Goal: Find specific page/section: Find specific page/section

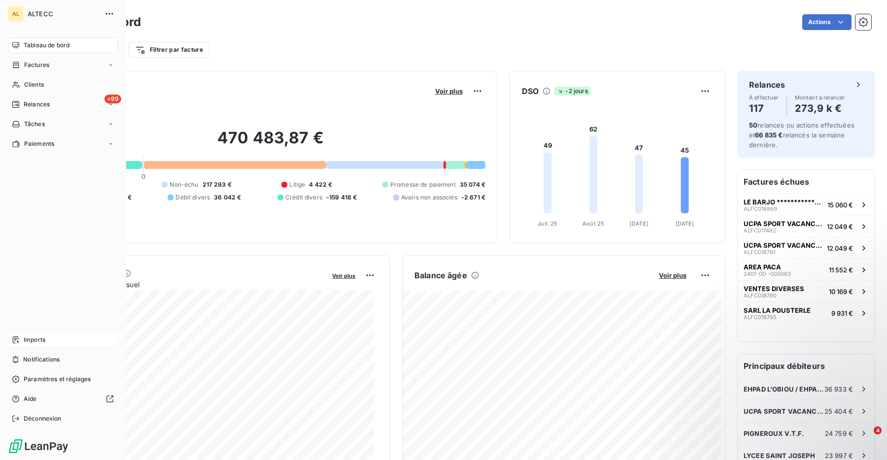
click at [18, 338] on icon at bounding box center [16, 340] width 8 height 8
click at [42, 376] on span "Paramètres et réglages" at bounding box center [57, 379] width 67 height 9
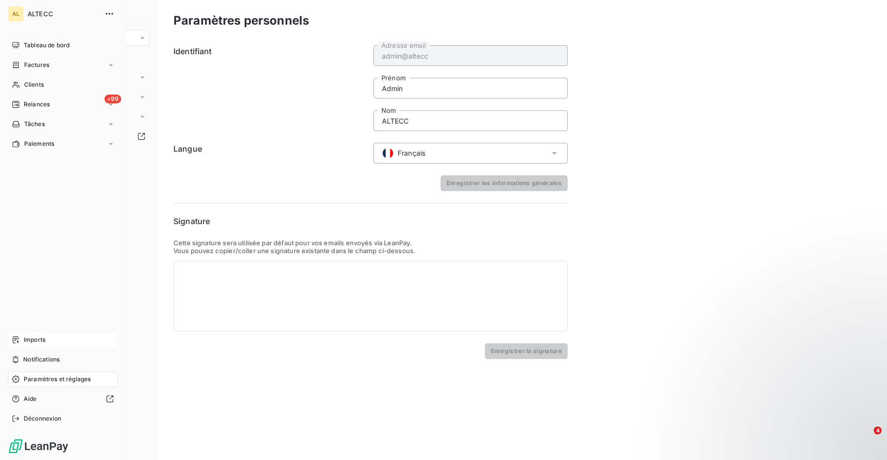
click at [30, 340] on span "Imports" at bounding box center [35, 340] width 22 height 9
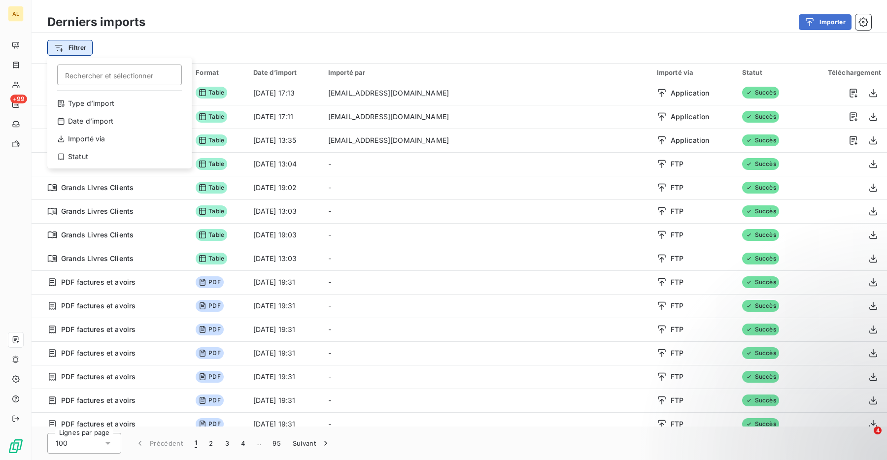
click at [69, 49] on html "AL +99 Derniers imports Importer Filtrer Rechercher et sélectionner Type d’impo…" at bounding box center [443, 230] width 887 height 460
click at [87, 107] on div "Type d’import" at bounding box center [119, 104] width 136 height 16
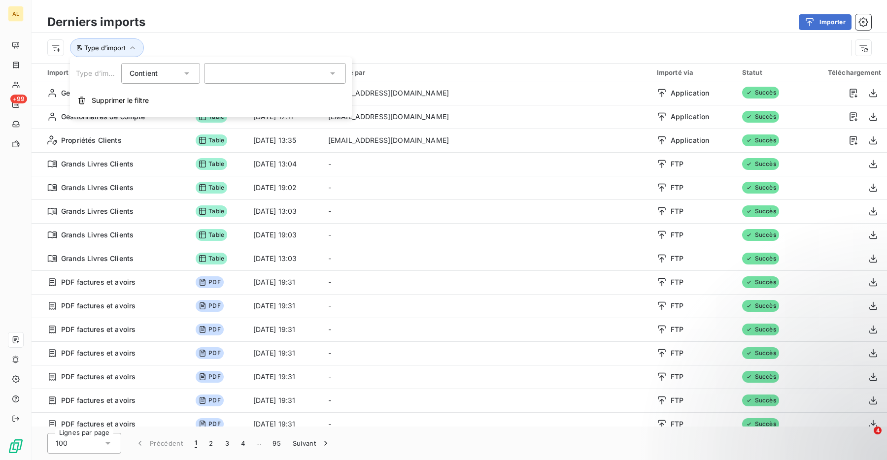
click at [251, 68] on div at bounding box center [275, 73] width 142 height 21
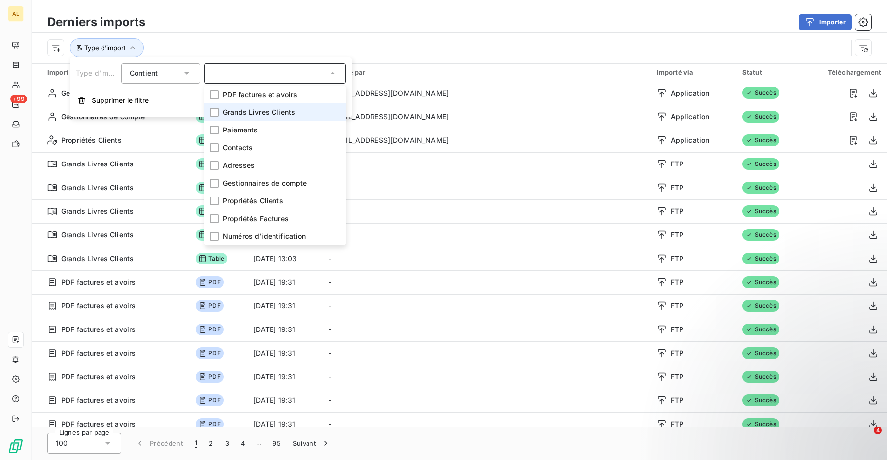
click at [260, 117] on span "Grands Livres Clients" at bounding box center [259, 112] width 72 height 10
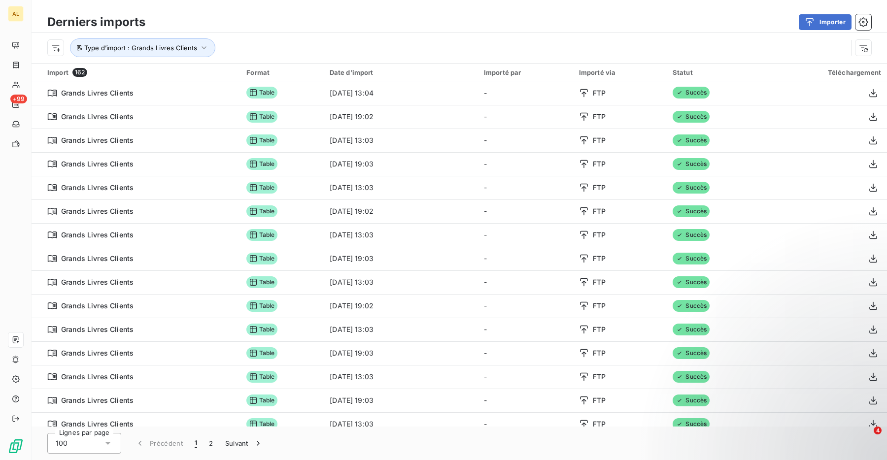
click at [399, 46] on div "Type d’import : Grands Livres Clients" at bounding box center [447, 47] width 800 height 19
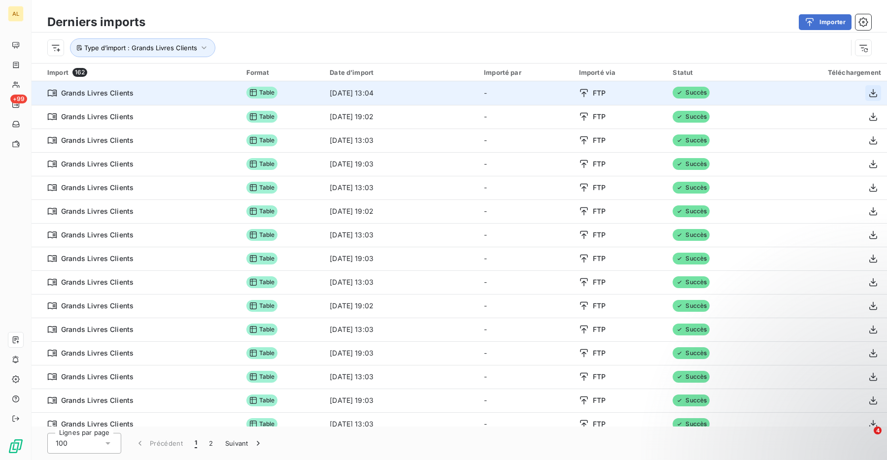
click at [872, 93] on icon "button" at bounding box center [873, 93] width 10 height 10
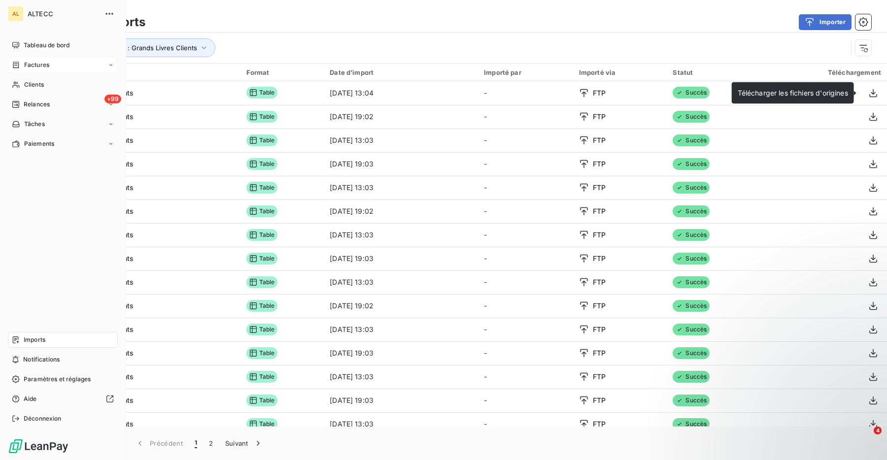
click at [18, 61] on div "Factures" at bounding box center [30, 65] width 37 height 9
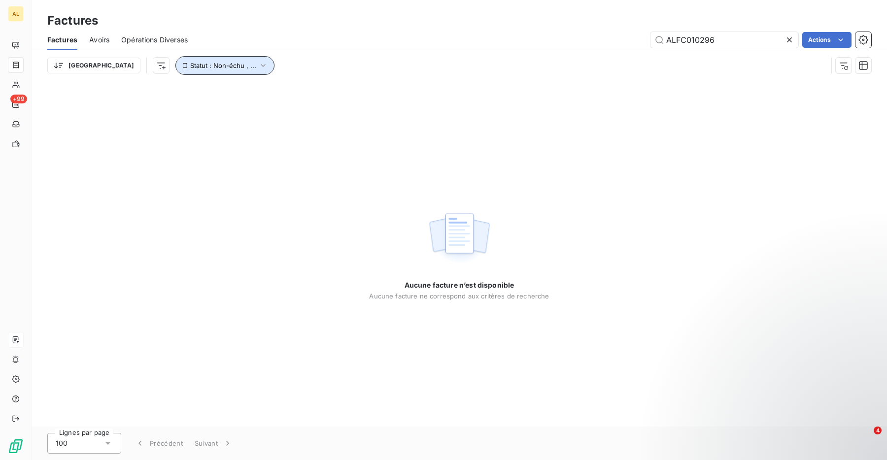
click at [190, 67] on span "Statut : Non-échu , ..." at bounding box center [223, 66] width 66 height 8
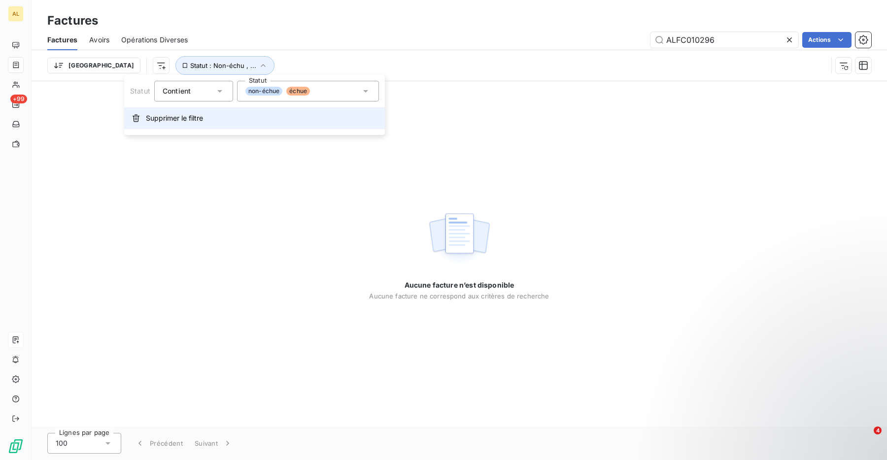
click at [190, 114] on span "Supprimer le filtre" at bounding box center [174, 118] width 57 height 10
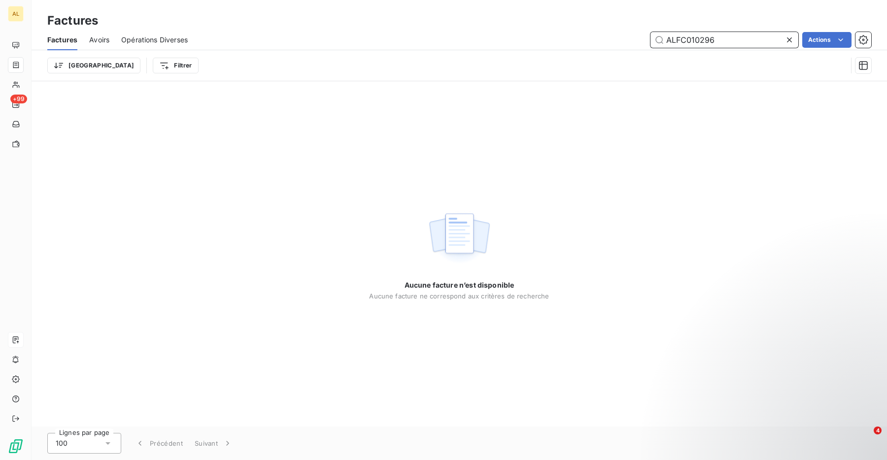
click at [734, 41] on input "ALFC010296" at bounding box center [724, 40] width 148 height 16
paste input "6903"
type input "ALFC016903"
click at [153, 39] on span "Opérations Diverses" at bounding box center [154, 40] width 67 height 10
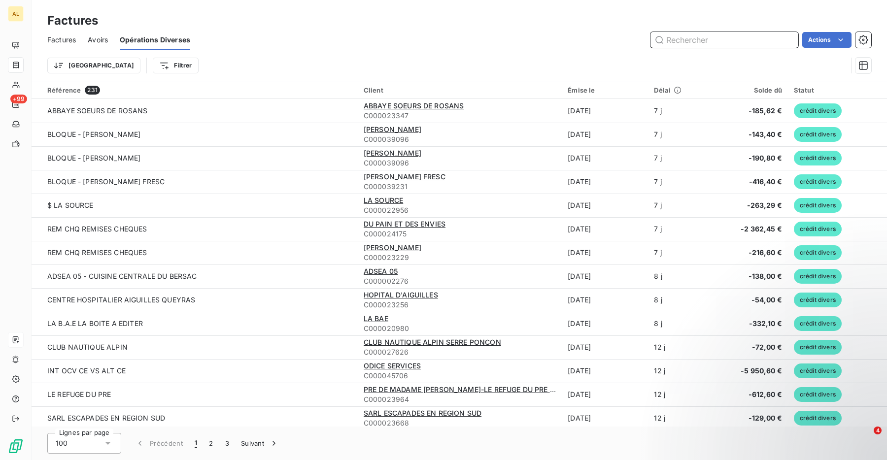
paste input "ADSEA 05 - CUISINE CENTRALE DU BERSAC"
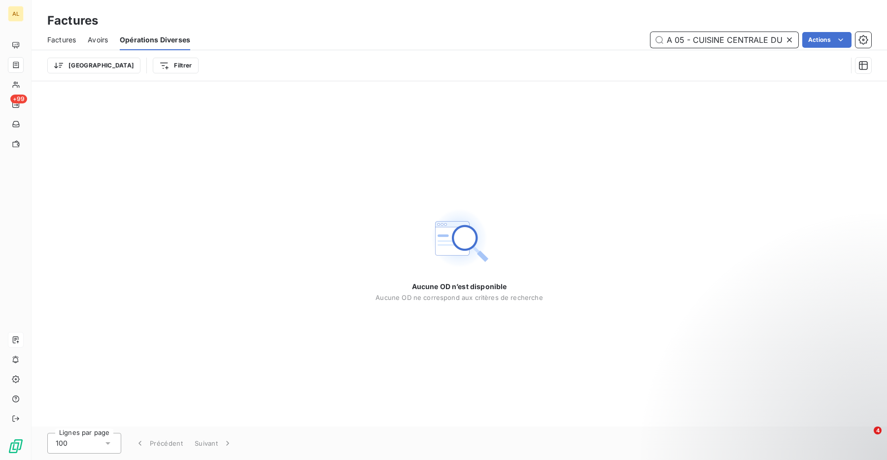
scroll to position [0, 21]
type input "ADSEA 05 - CUISINE CENTRALE DU"
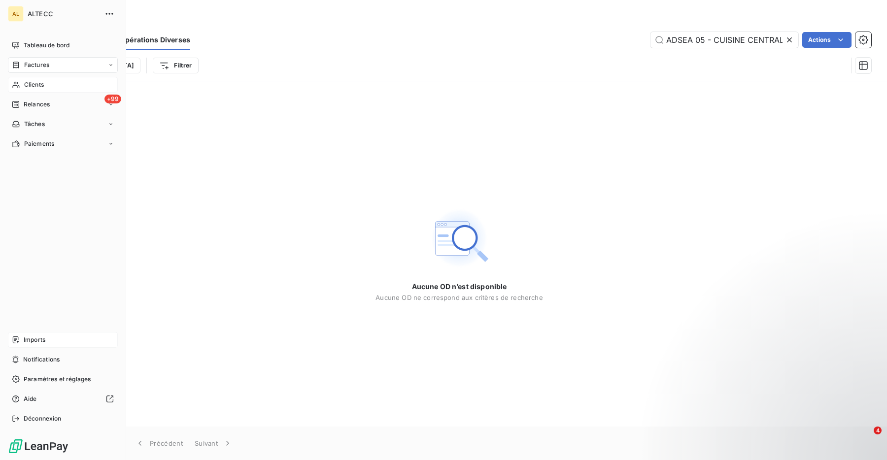
click at [19, 82] on icon at bounding box center [16, 85] width 8 height 8
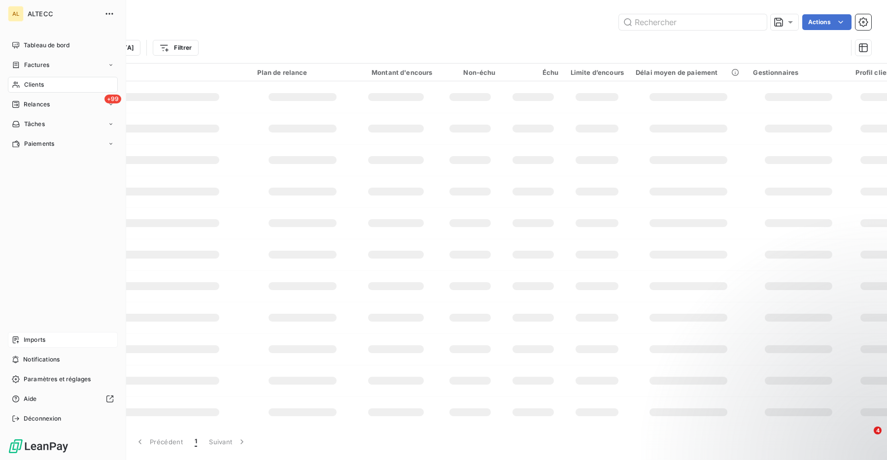
click at [17, 83] on icon at bounding box center [16, 85] width 8 height 8
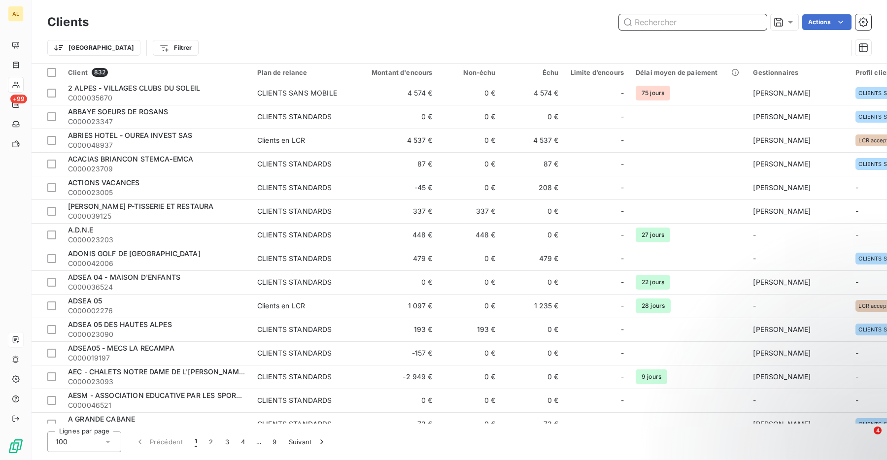
click at [683, 24] on input "text" at bounding box center [693, 22] width 148 height 16
paste input "C000002276"
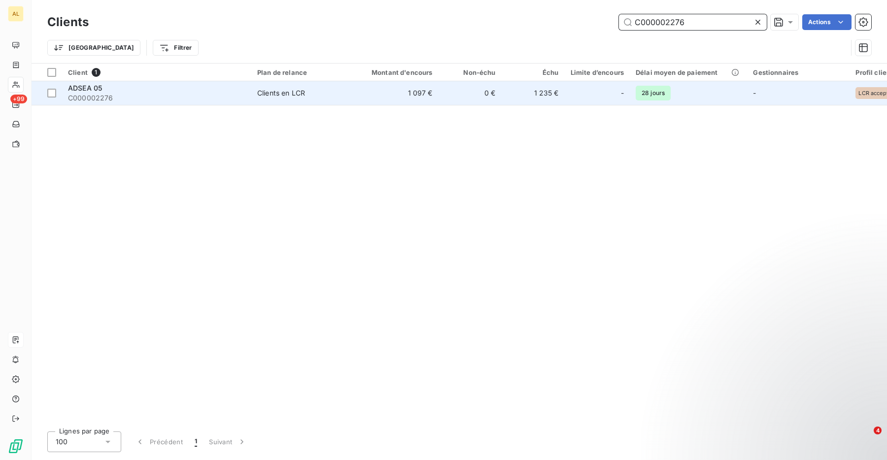
type input "C000002276"
click at [199, 86] on div "ADSEA 05" at bounding box center [156, 88] width 177 height 10
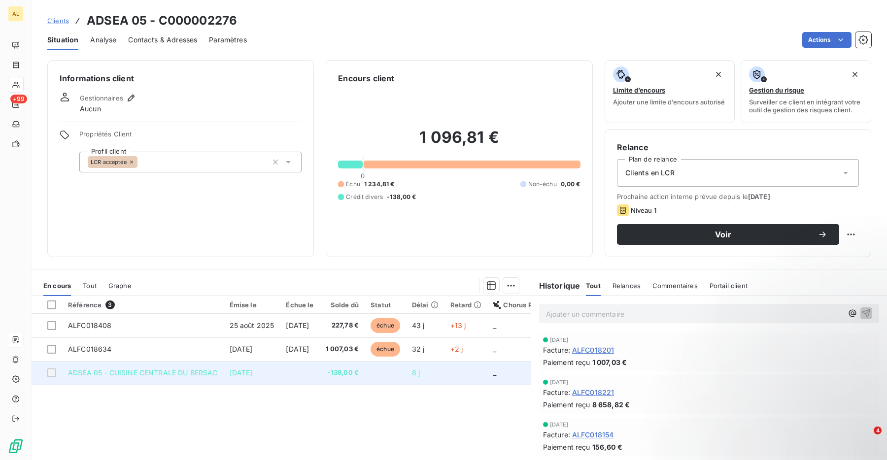
click at [199, 385] on td "ADSEA 05 - CUISINE CENTRALE DU BERSAC" at bounding box center [143, 373] width 162 height 24
drag, startPoint x: 67, startPoint y: 378, endPoint x: 101, endPoint y: 378, distance: 34.5
click at [101, 378] on td "ADSEA 05 - CUISINE CENTRALE DU BERSAC" at bounding box center [143, 373] width 162 height 24
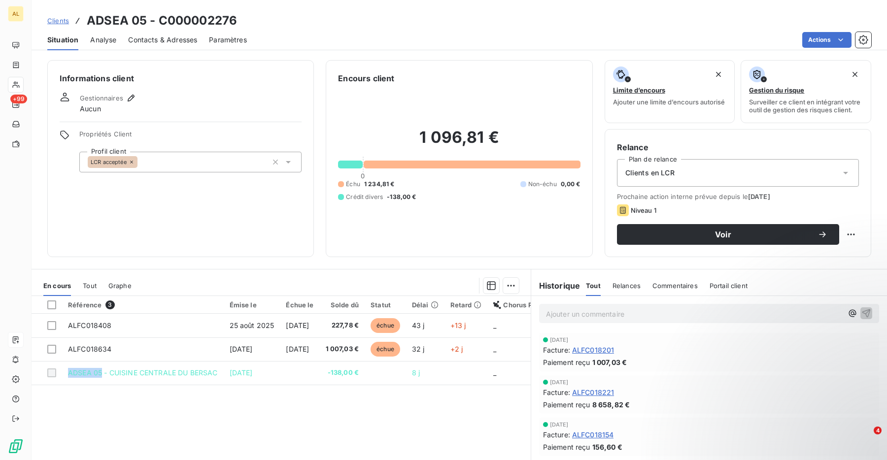
copy span "ADSEA 05"
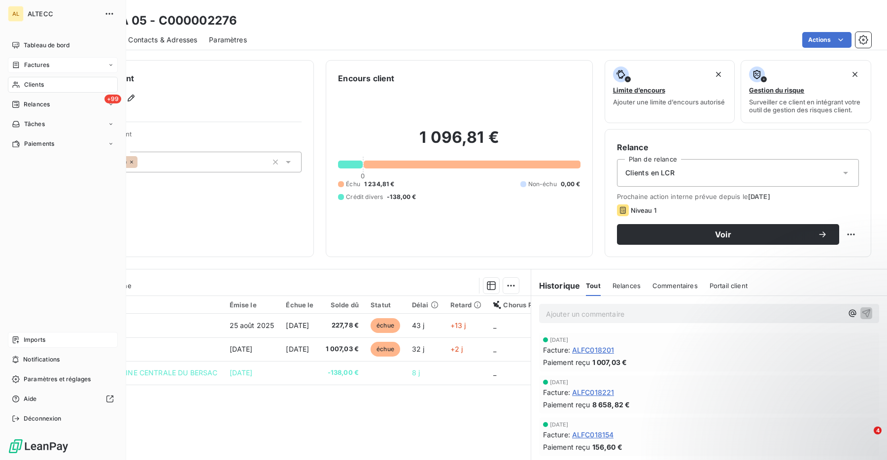
click at [28, 66] on span "Factures" at bounding box center [36, 65] width 25 height 9
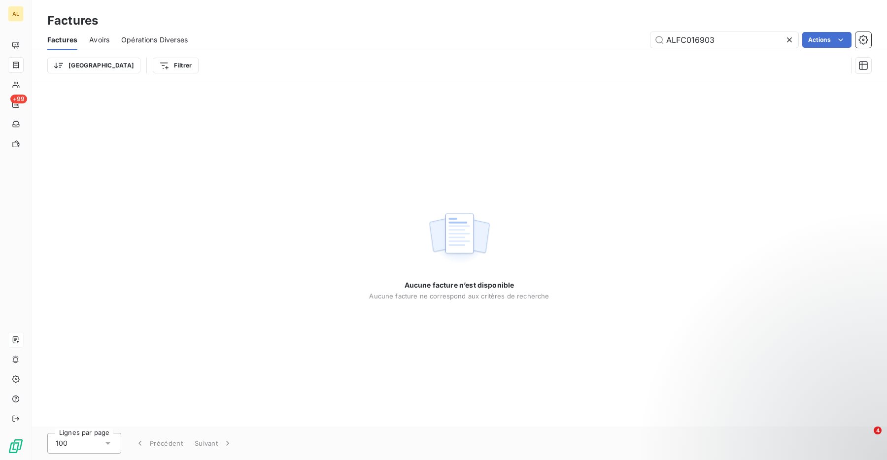
click at [162, 44] on span "Opérations Diverses" at bounding box center [154, 40] width 67 height 10
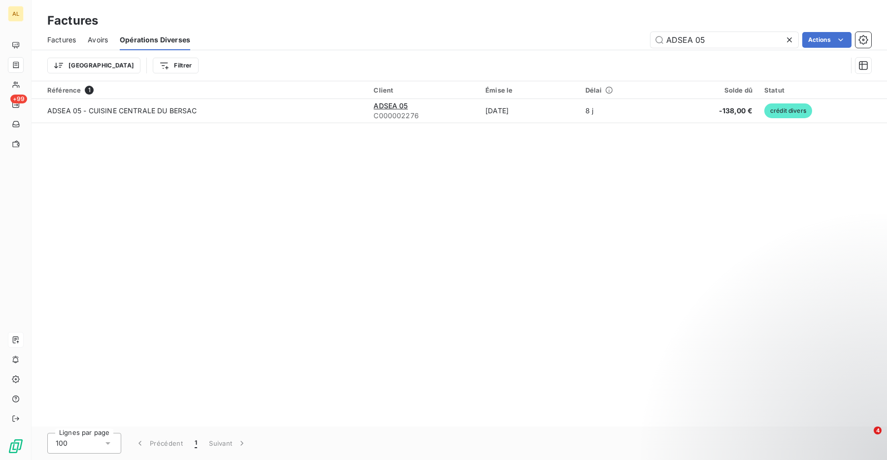
type input "ADSEA 05"
click at [790, 40] on icon at bounding box center [789, 40] width 10 height 10
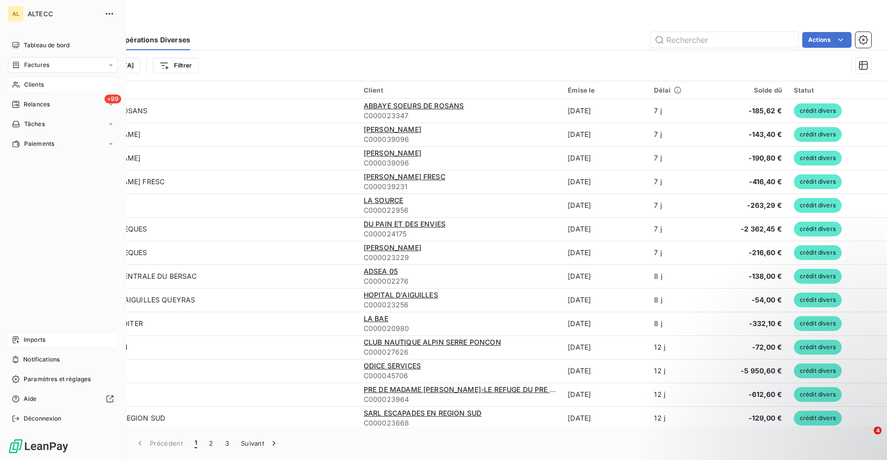
click at [14, 89] on div "Clients" at bounding box center [63, 85] width 110 height 16
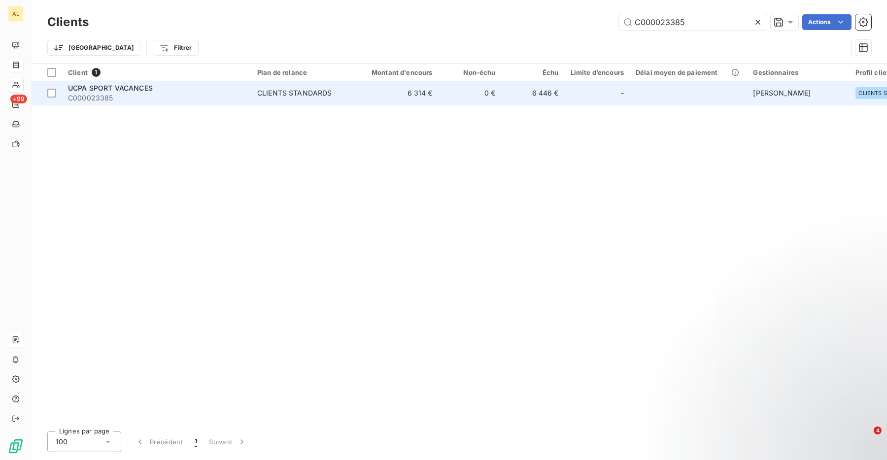
type input "C000023385"
click at [195, 89] on div "UCPA SPORT VACANCES" at bounding box center [156, 88] width 177 height 10
